Goal: Task Accomplishment & Management: Use online tool/utility

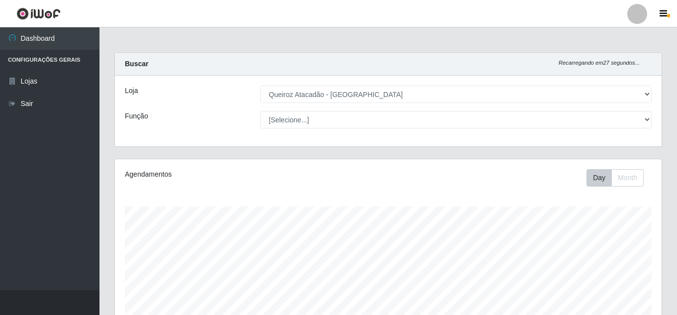
select select "462"
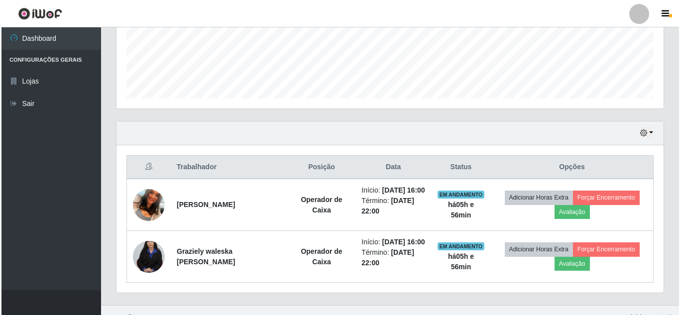
scroll to position [206, 547]
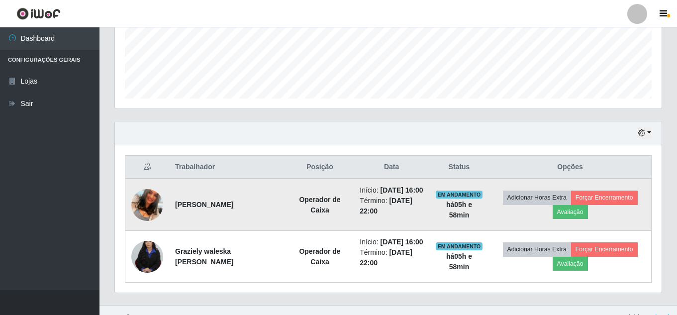
click at [149, 204] on img at bounding box center [147, 205] width 32 height 57
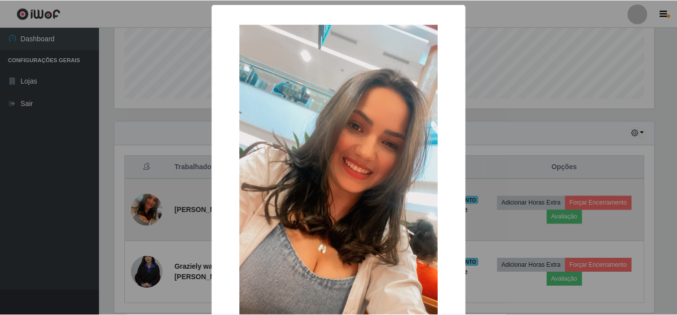
scroll to position [206, 542]
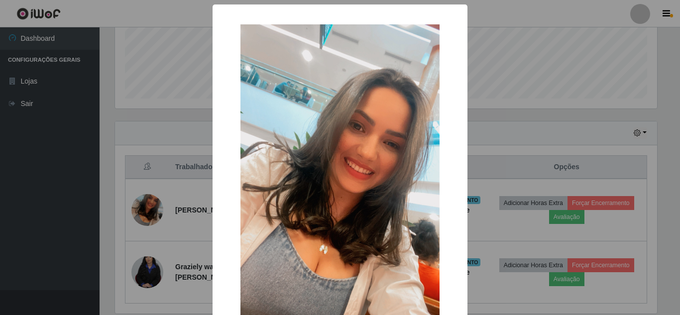
click at [79, 188] on div "× OK Cancel" at bounding box center [340, 157] width 680 height 315
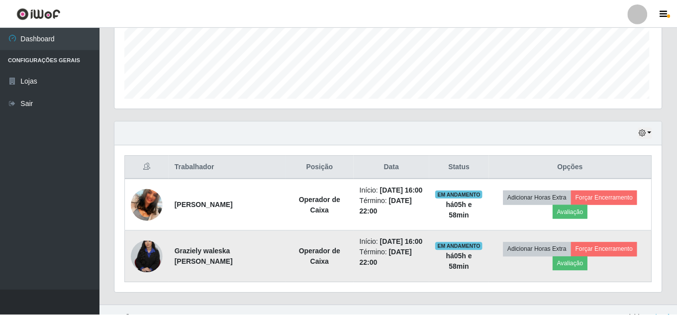
scroll to position [206, 547]
click at [146, 271] on img at bounding box center [147, 257] width 32 height 48
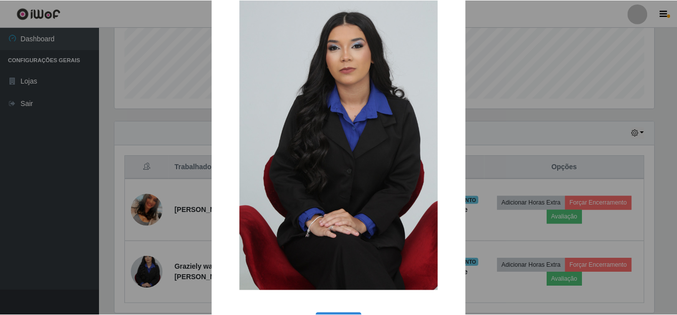
scroll to position [50, 0]
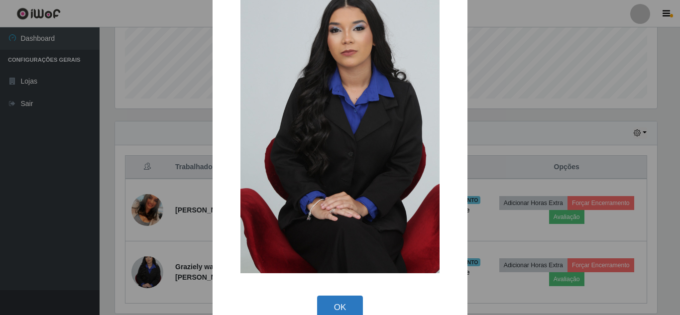
click at [325, 300] on button "OK" at bounding box center [340, 307] width 46 height 23
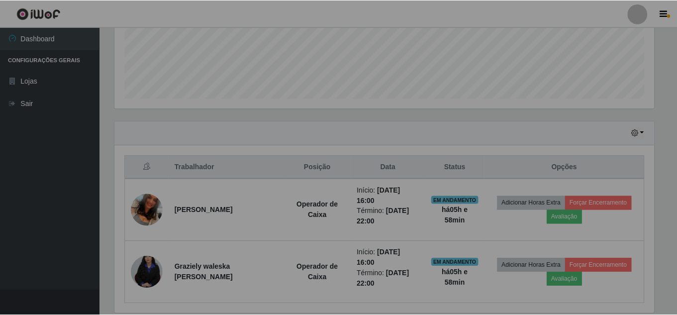
scroll to position [206, 547]
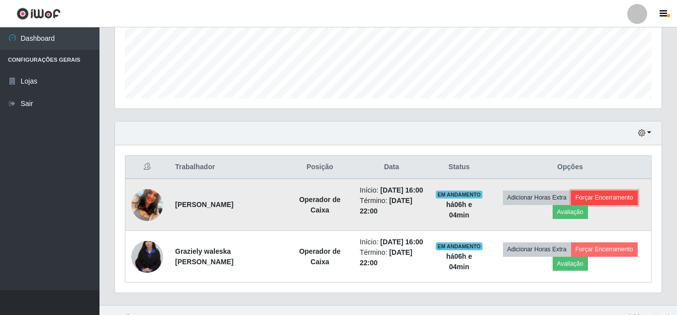
click at [599, 200] on button "Forçar Encerramento" at bounding box center [604, 198] width 67 height 14
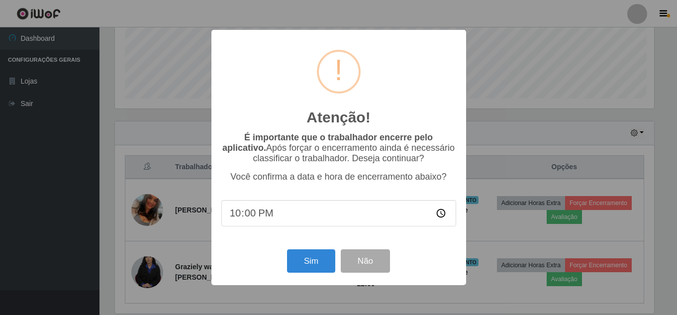
scroll to position [206, 542]
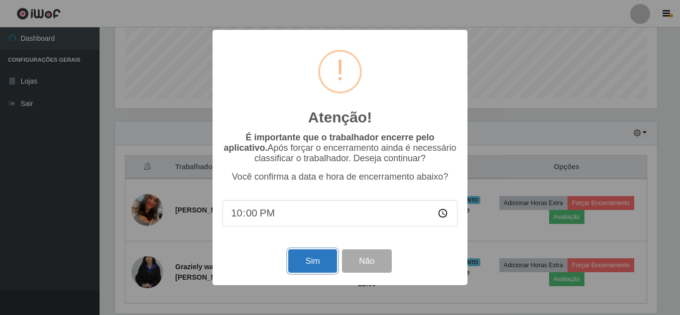
click at [304, 262] on button "Sim" at bounding box center [312, 260] width 48 height 23
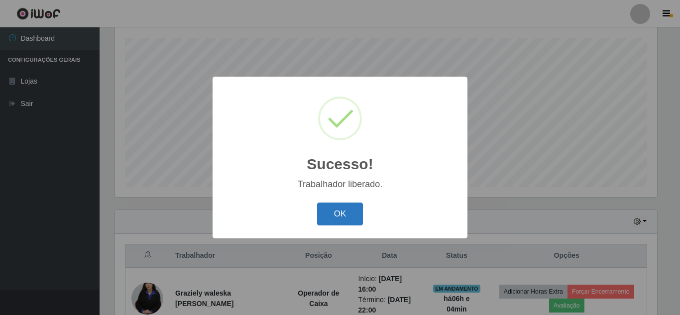
click at [341, 205] on button "OK" at bounding box center [340, 213] width 46 height 23
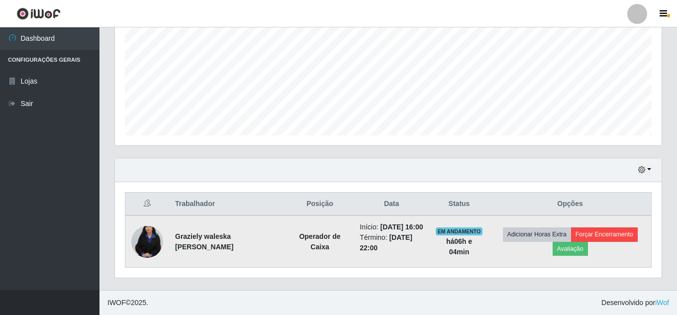
scroll to position [231, 0]
click at [599, 227] on button "Forçar Encerramento" at bounding box center [604, 234] width 67 height 14
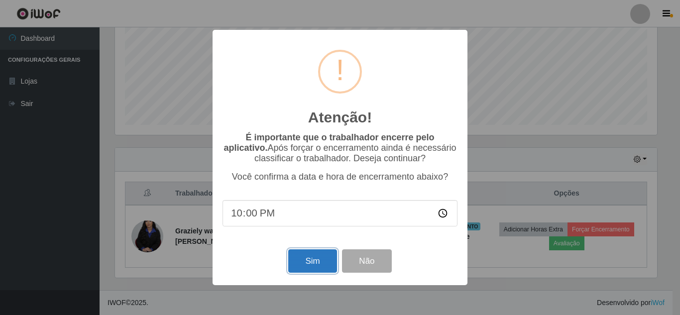
click at [327, 263] on button "Sim" at bounding box center [312, 260] width 48 height 23
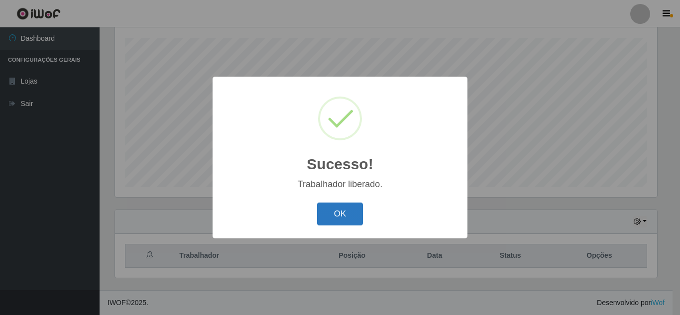
click at [342, 209] on button "OK" at bounding box center [340, 213] width 46 height 23
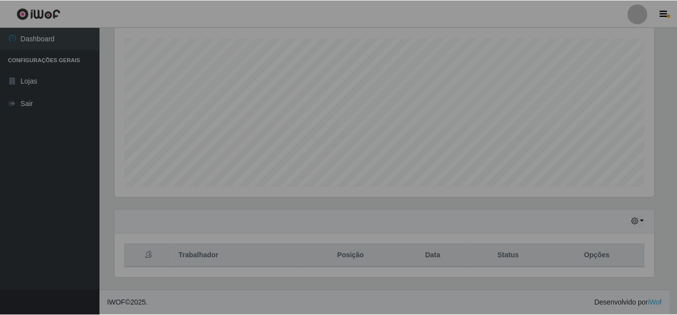
scroll to position [206, 547]
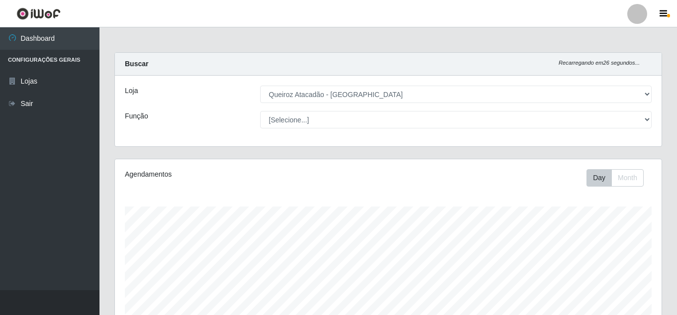
select select "462"
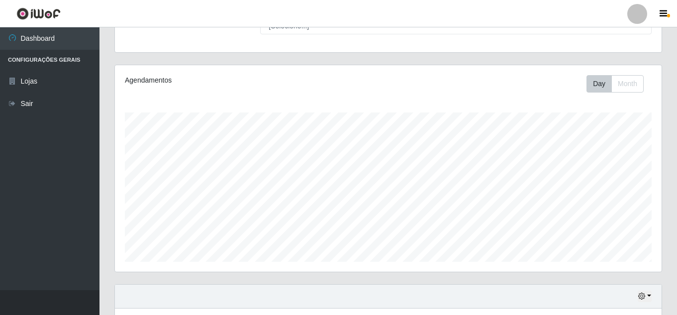
scroll to position [206, 547]
